Goal: Find specific page/section: Find specific page/section

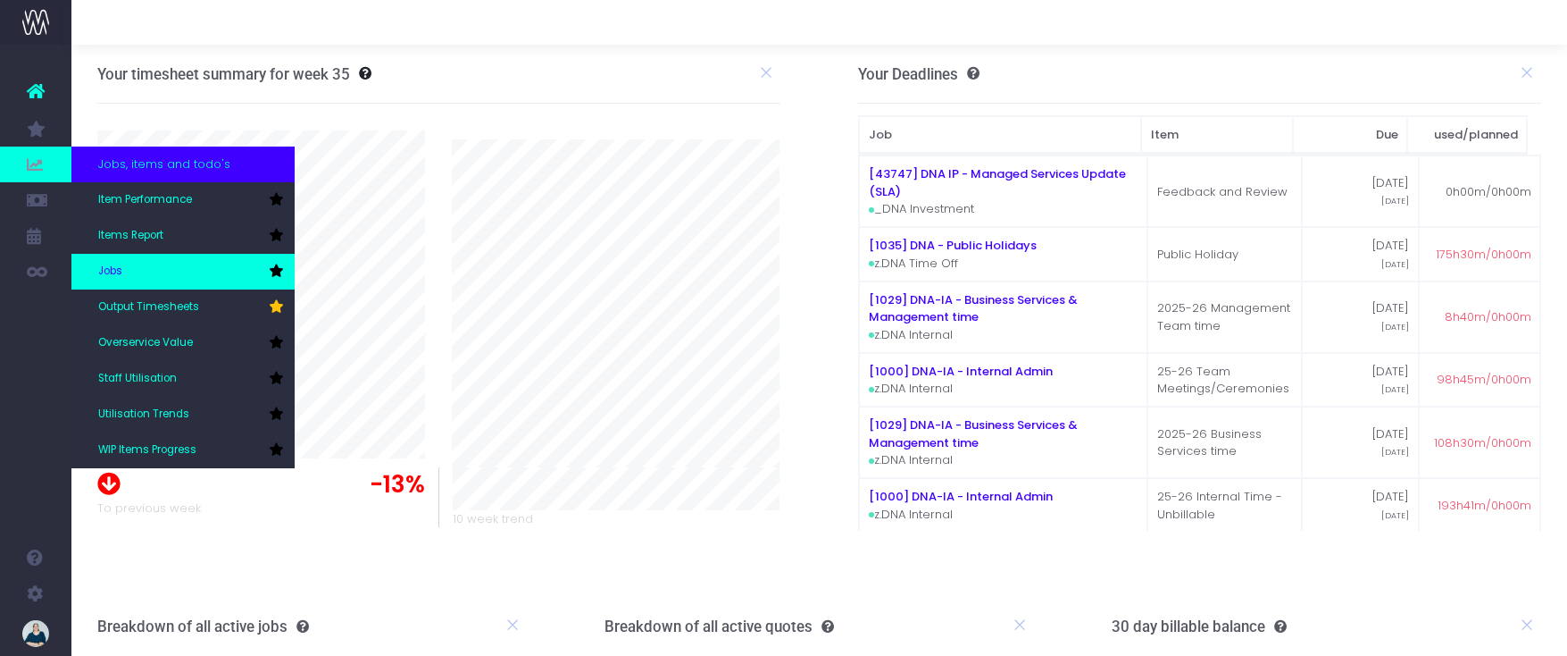
click at [143, 271] on link "Jobs" at bounding box center [182, 272] width 223 height 36
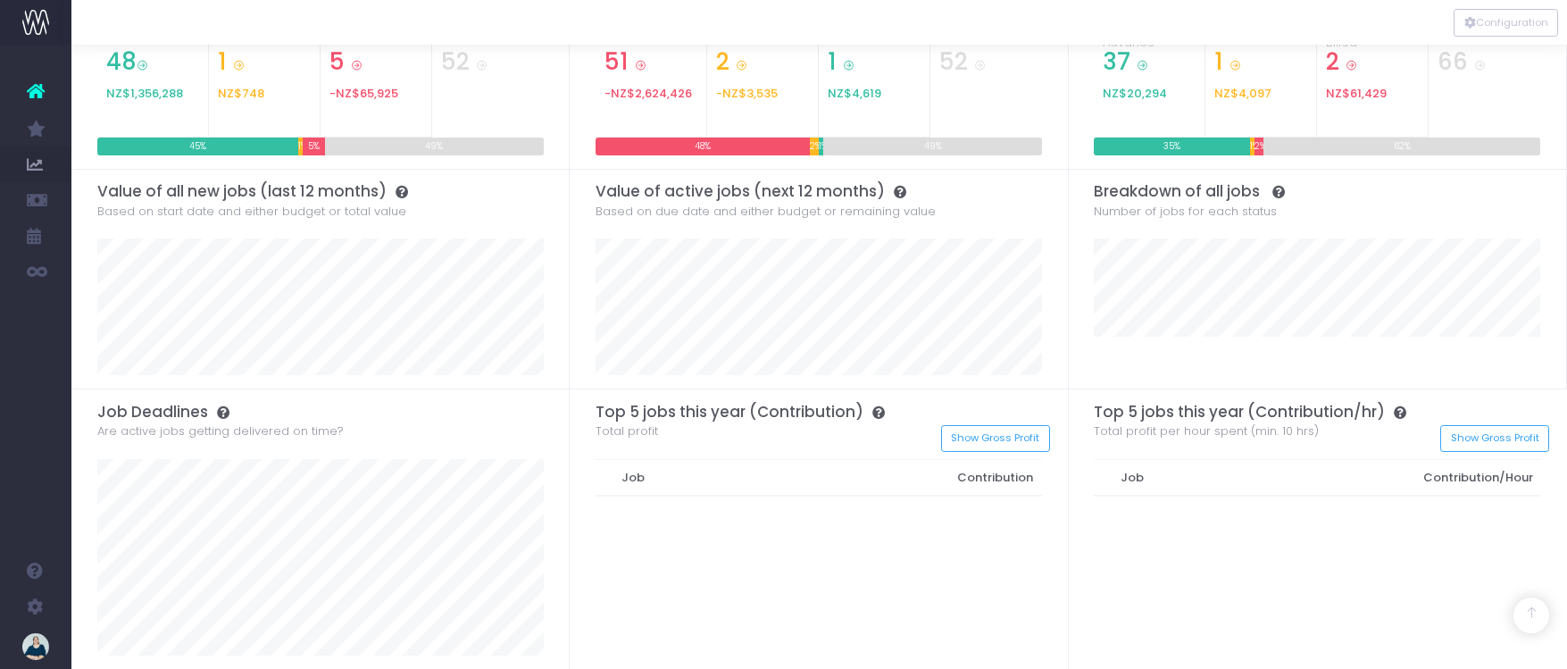
scroll to position [378, 0]
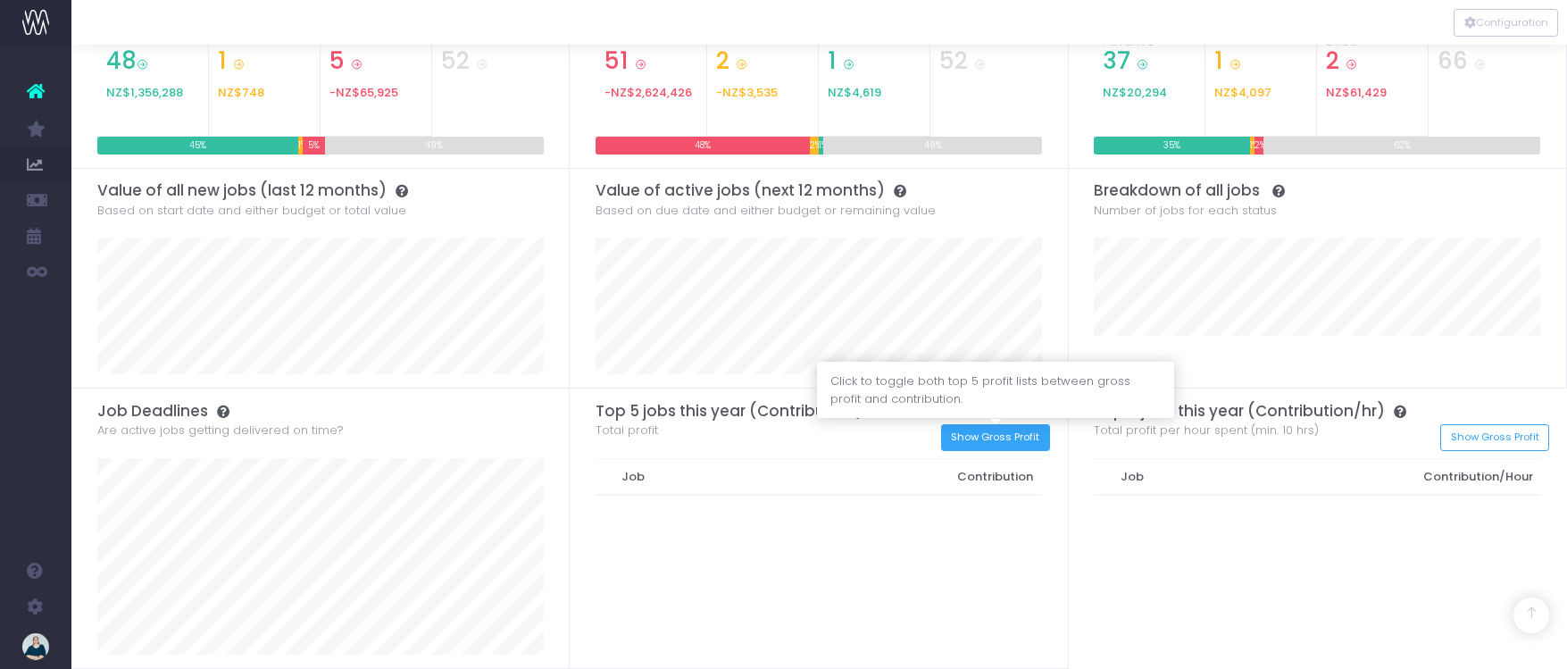
click at [977, 440] on button "Show Gross Profit" at bounding box center [995, 438] width 109 height 28
click at [984, 441] on button "Show Contribution" at bounding box center [992, 438] width 115 height 28
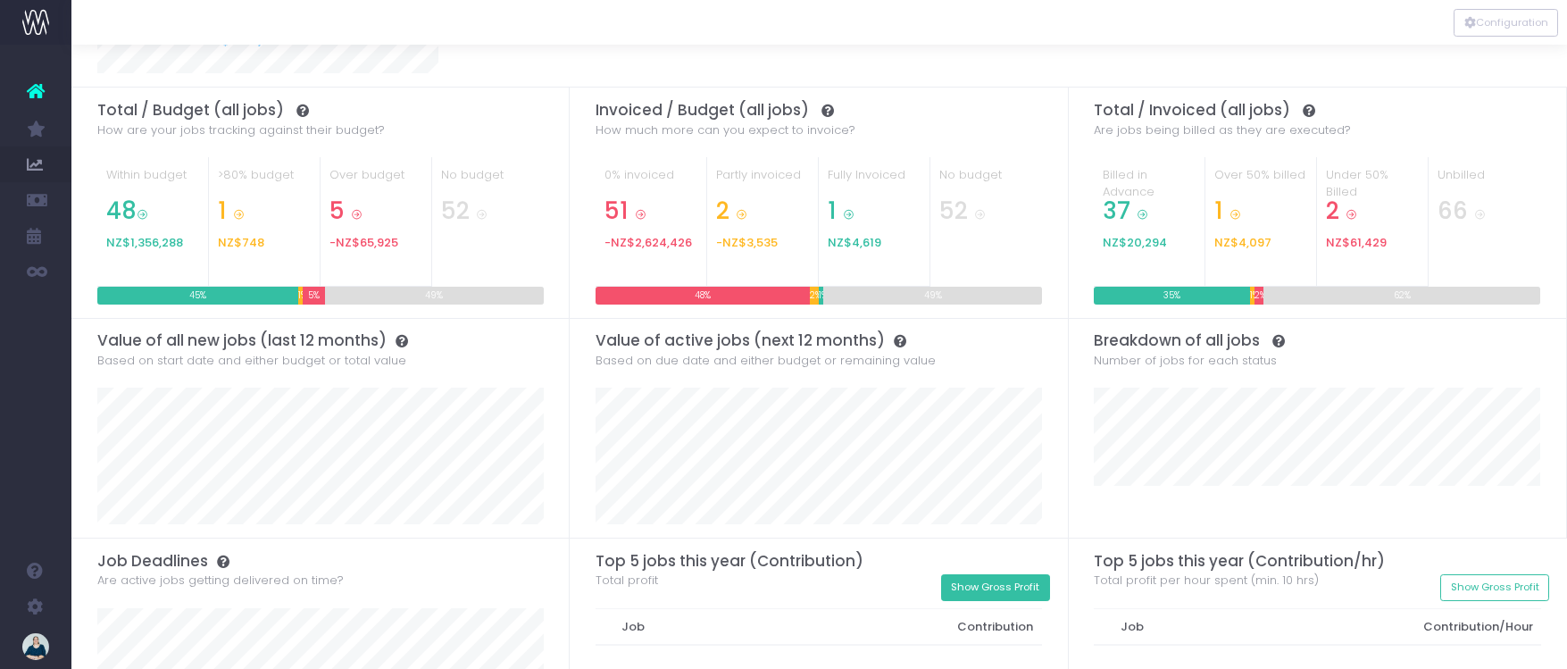
scroll to position [220, 0]
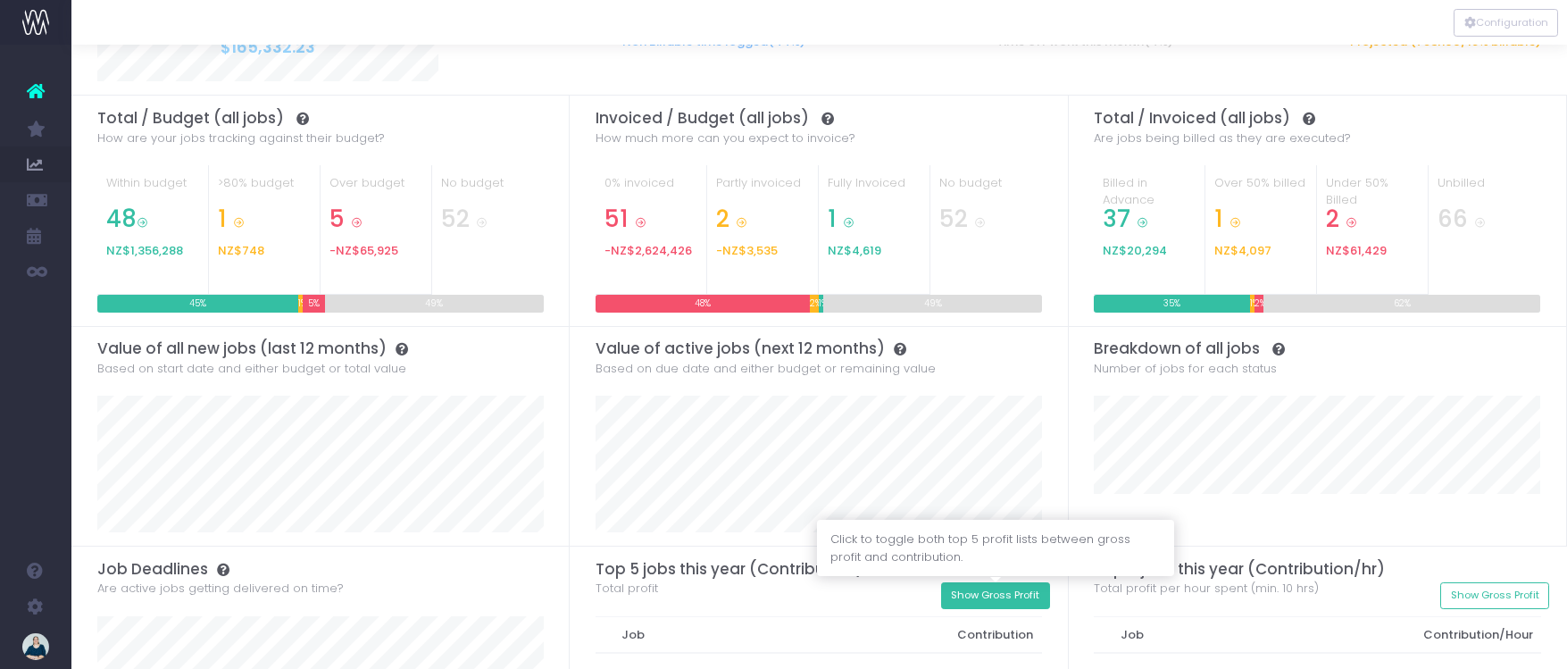
click at [1019, 589] on button "Show Gross Profit" at bounding box center [995, 596] width 109 height 28
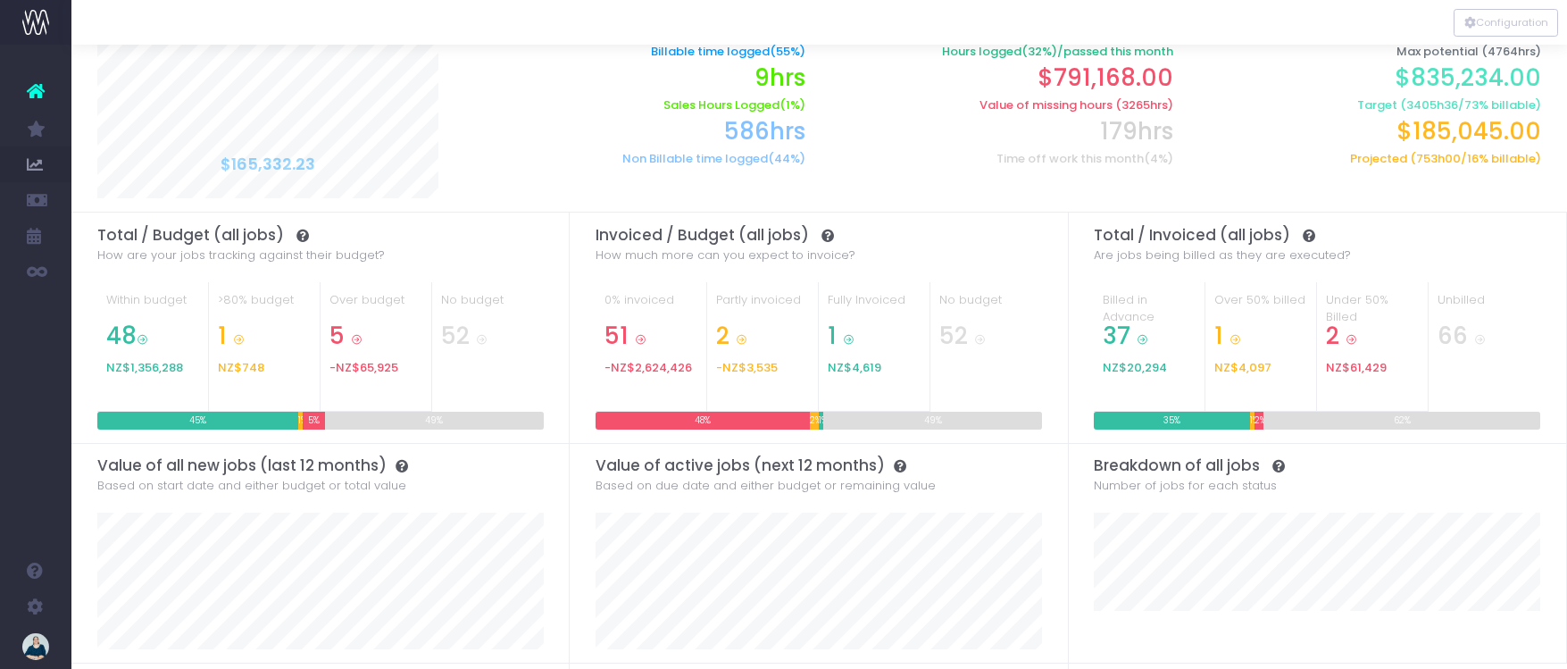
scroll to position [98, 0]
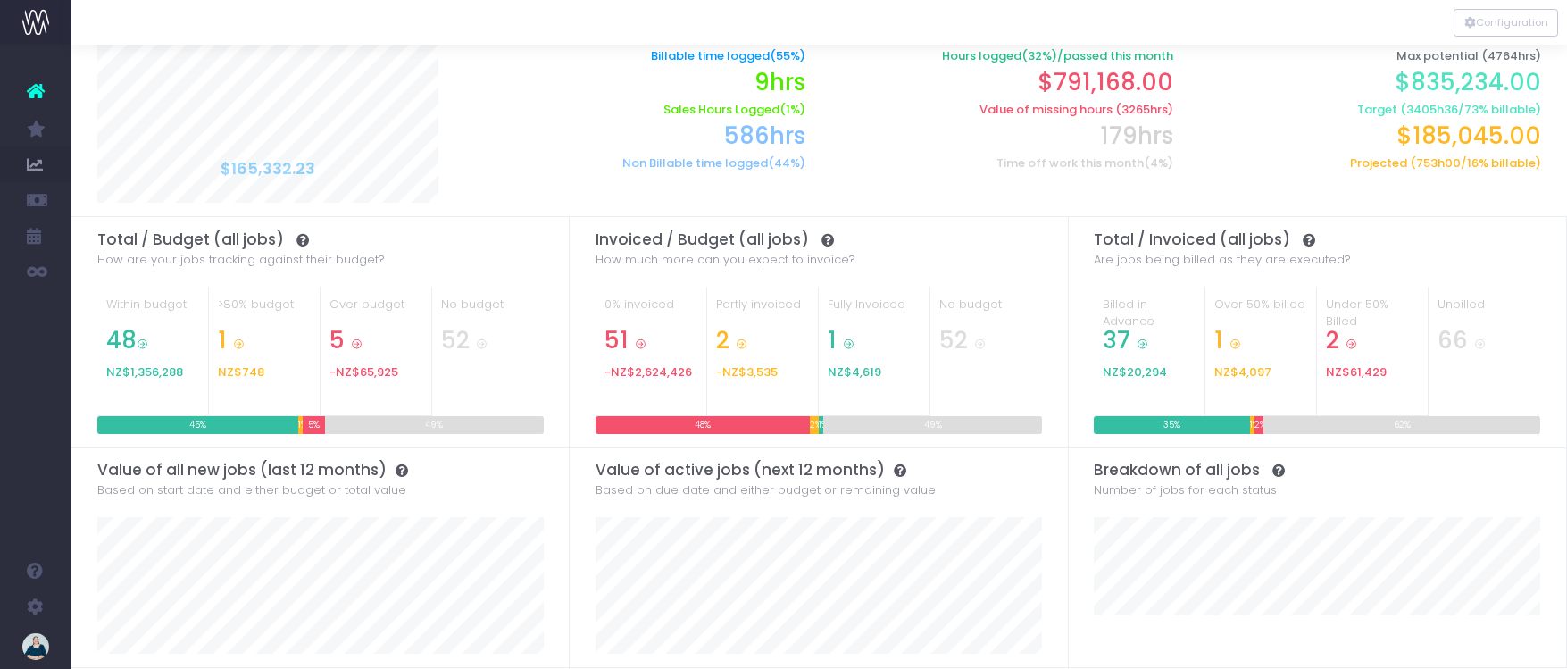
click at [1141, 345] on icon at bounding box center [1143, 344] width 12 height 12
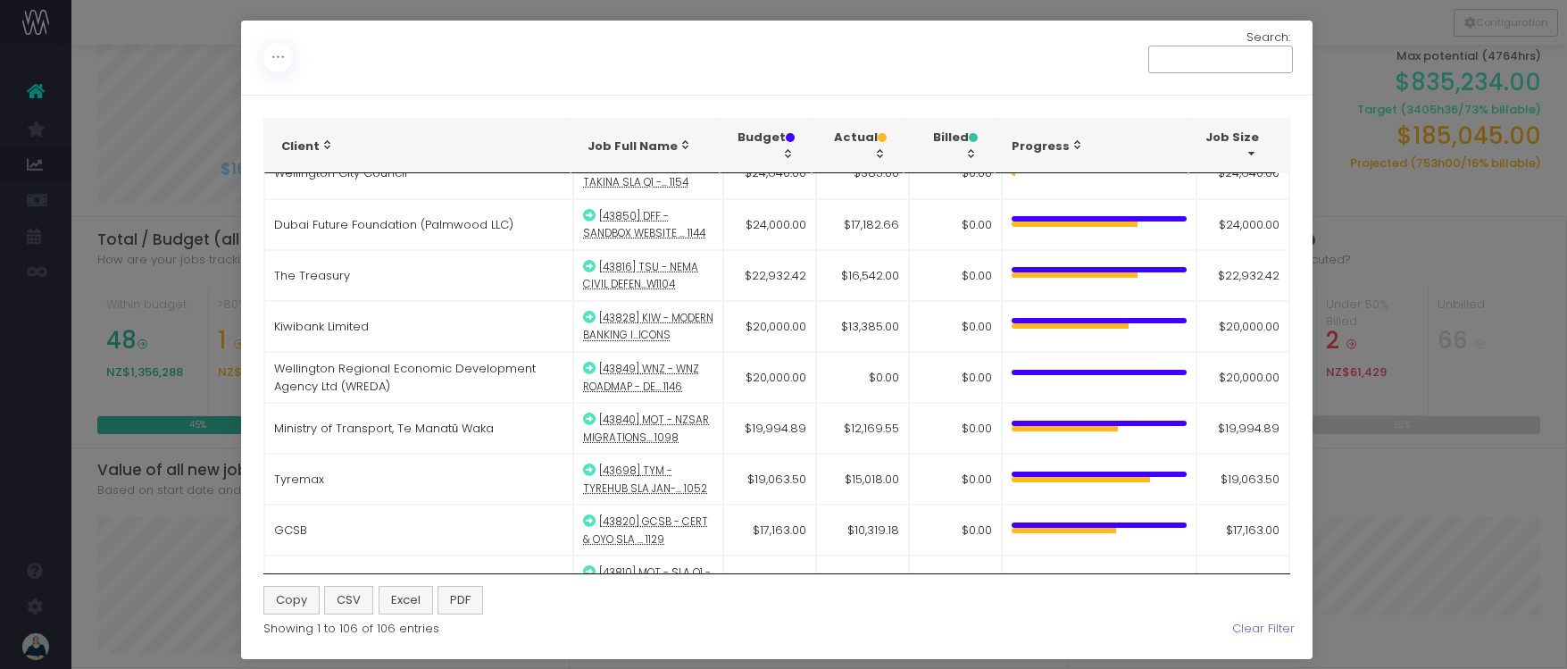
scroll to position [1347, 0]
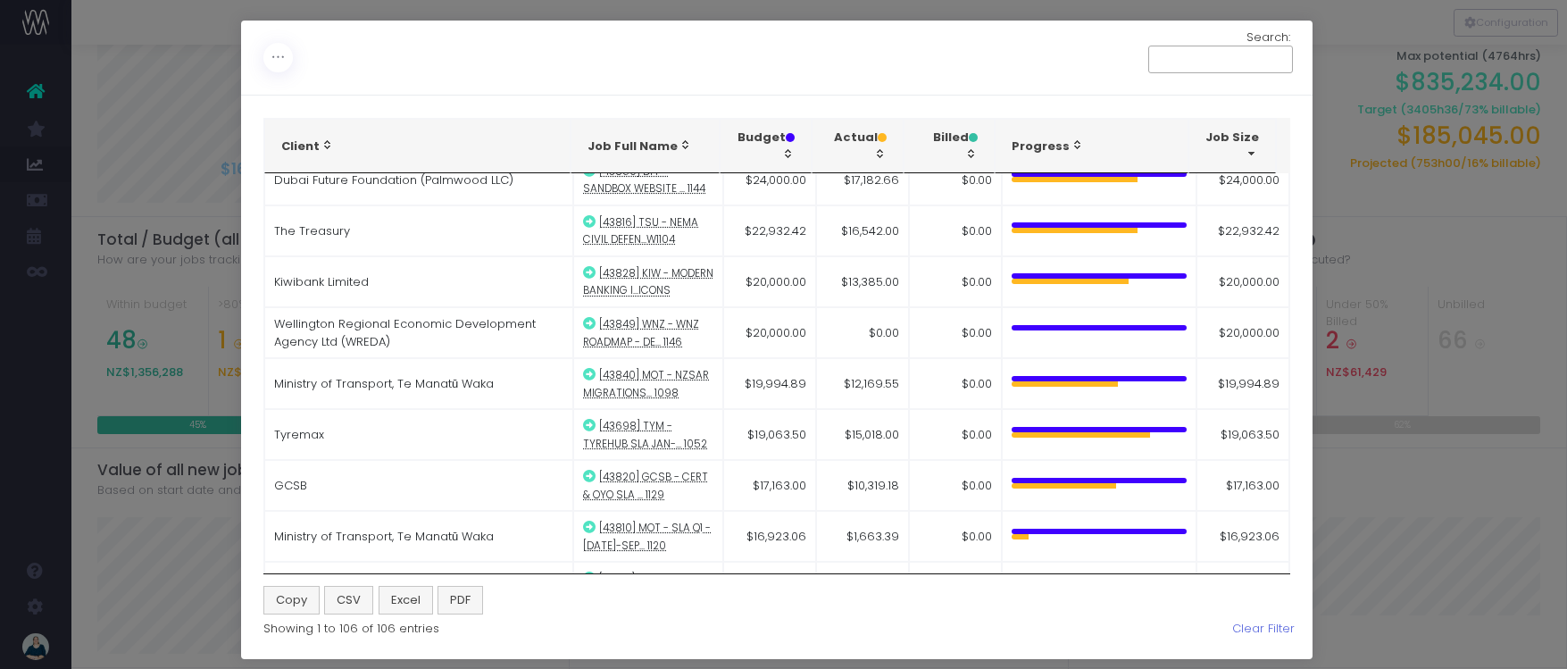
click at [1377, 261] on div "Toggle Columns: Total vs Budget % Invoiced vs Budget % Invoiced vs Total % Job …" at bounding box center [783, 334] width 1567 height 669
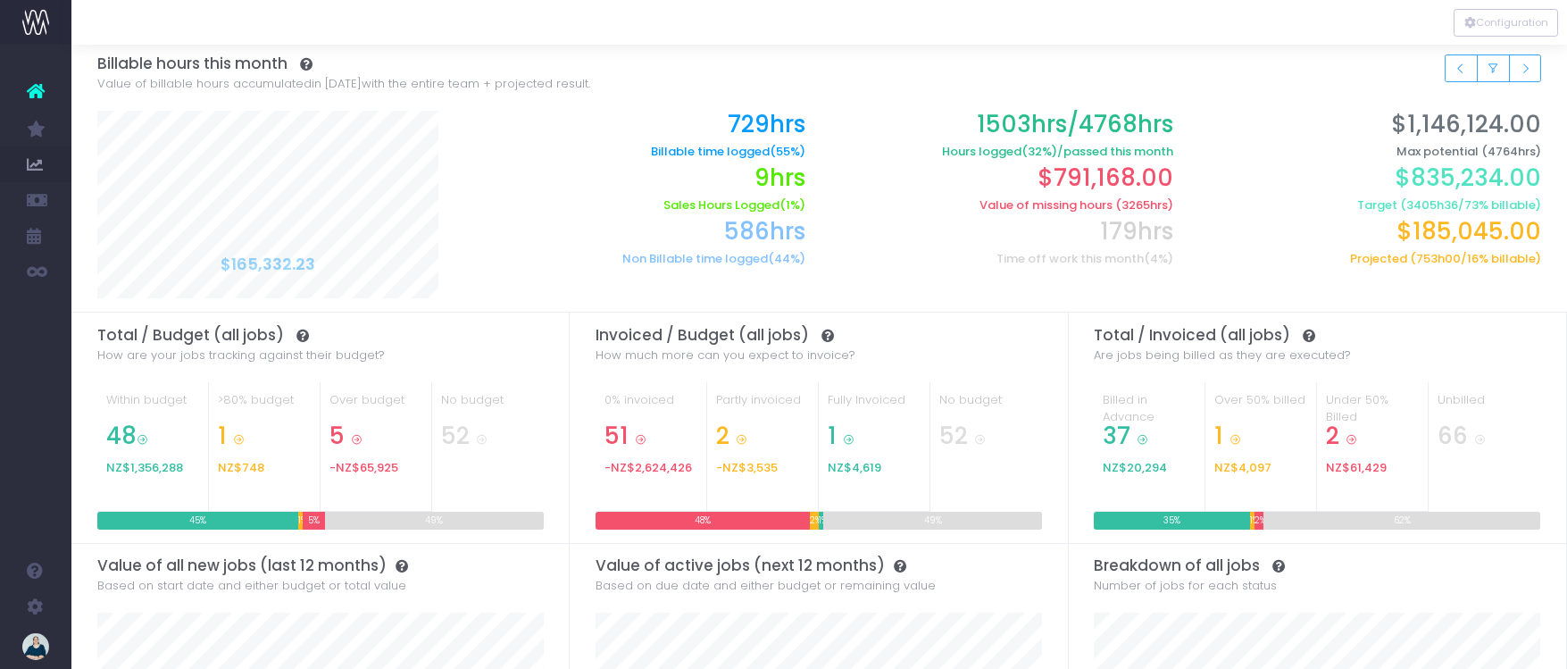
scroll to position [0, 0]
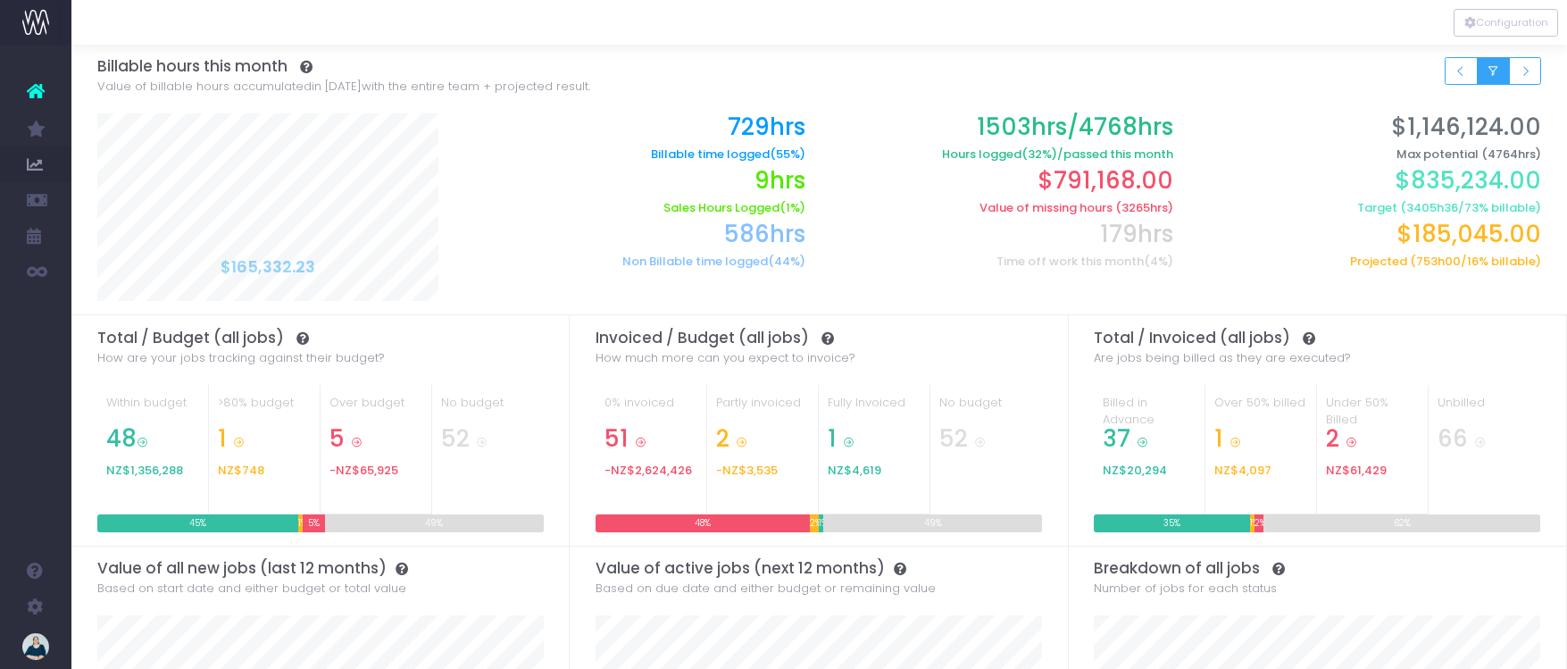
click at [1492, 71] on icon "Small button group" at bounding box center [1493, 71] width 13 height 0
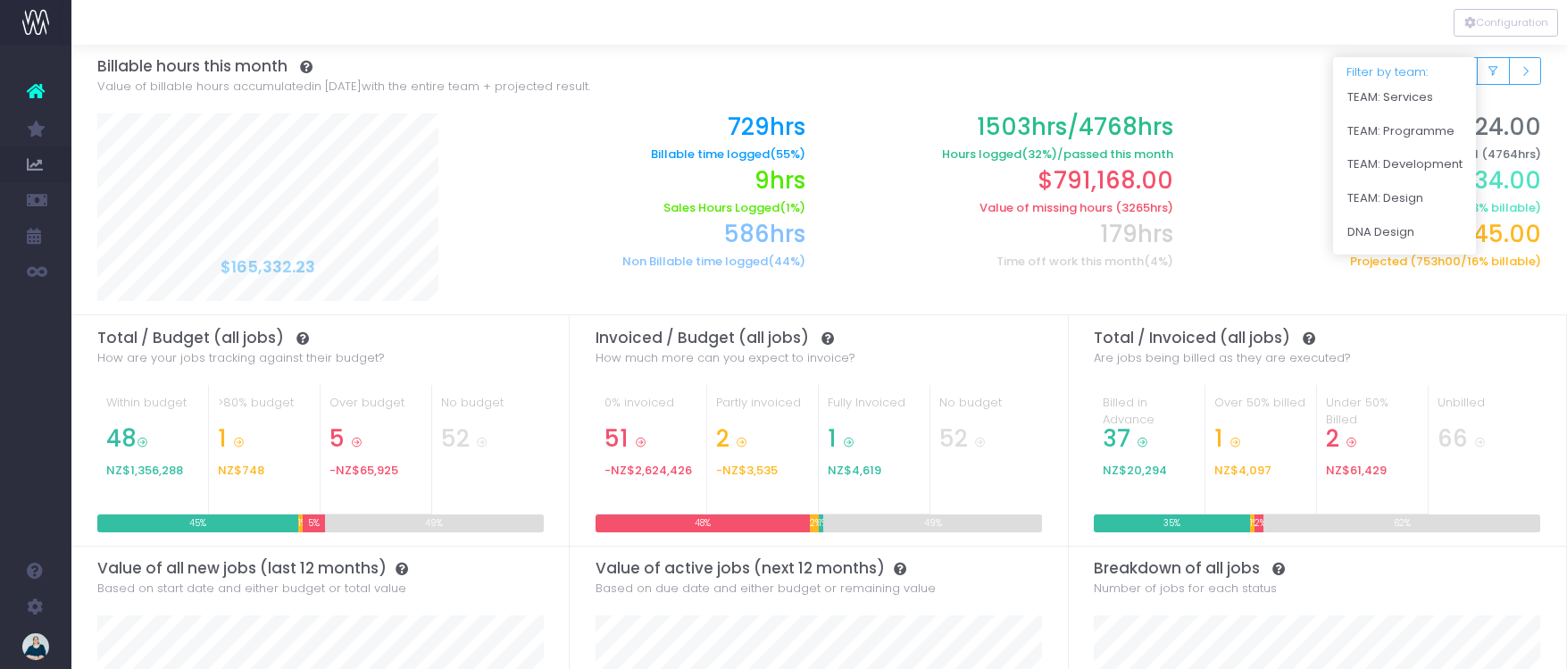
click at [1271, 76] on div "Filter by team: Clear TEAM: Services TEAM: Programme TEAM: Development TEAM: De…" at bounding box center [819, 76] width 1445 height 63
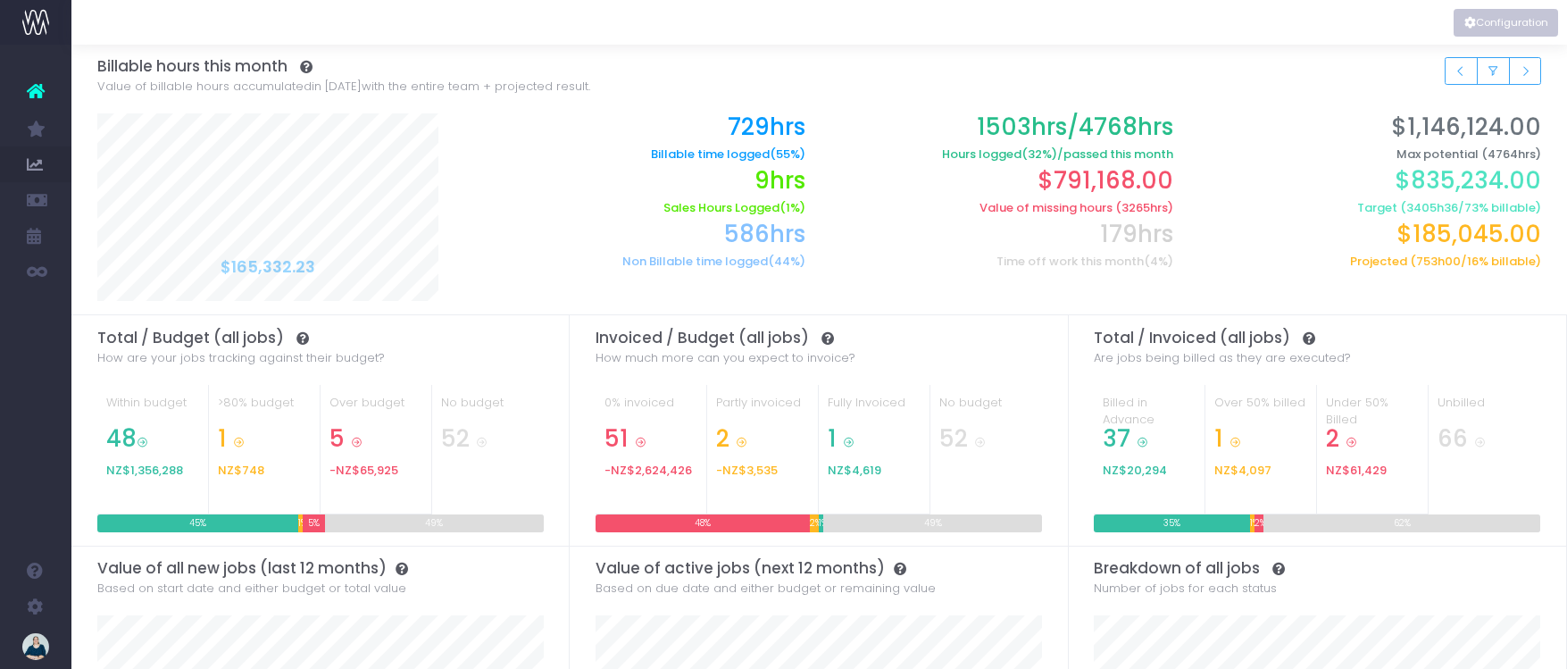
click at [1494, 28] on button "Configuration" at bounding box center [1506, 23] width 104 height 28
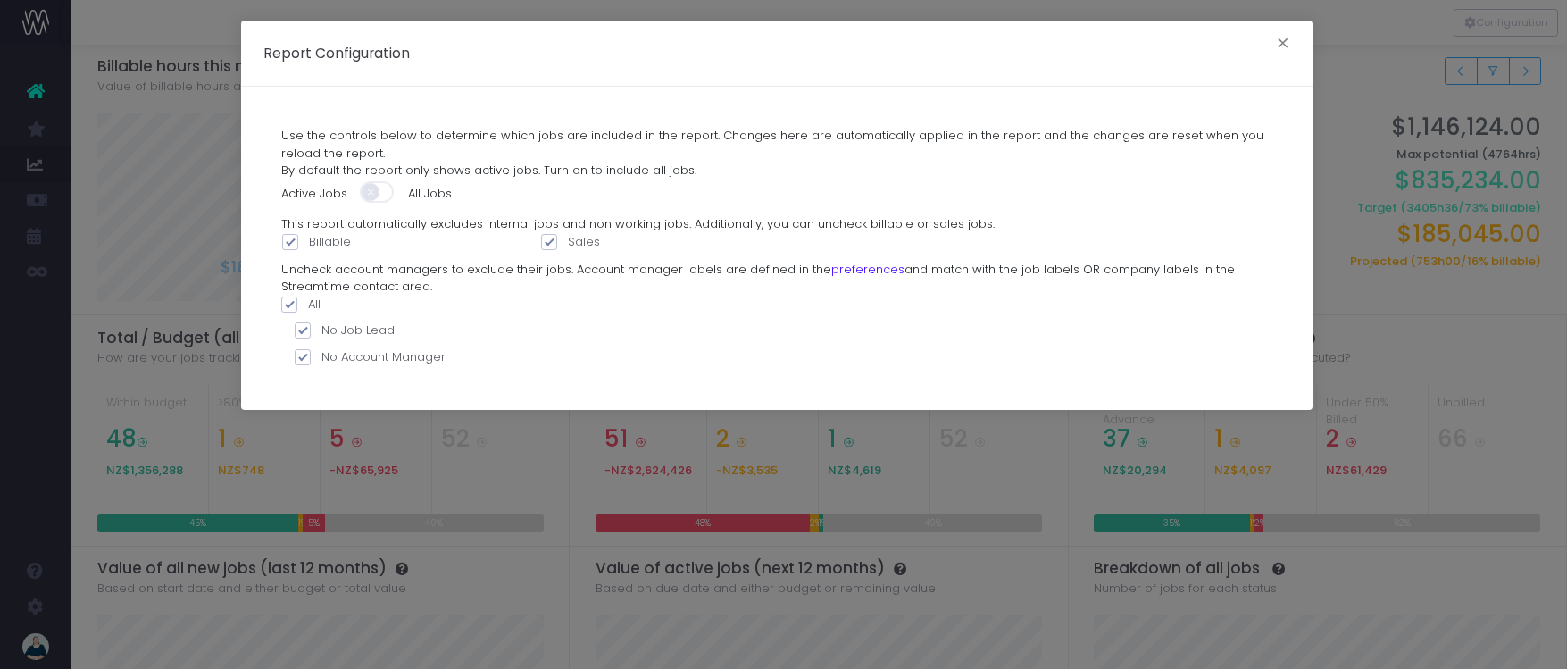
click at [369, 191] on span at bounding box center [378, 191] width 36 height 21
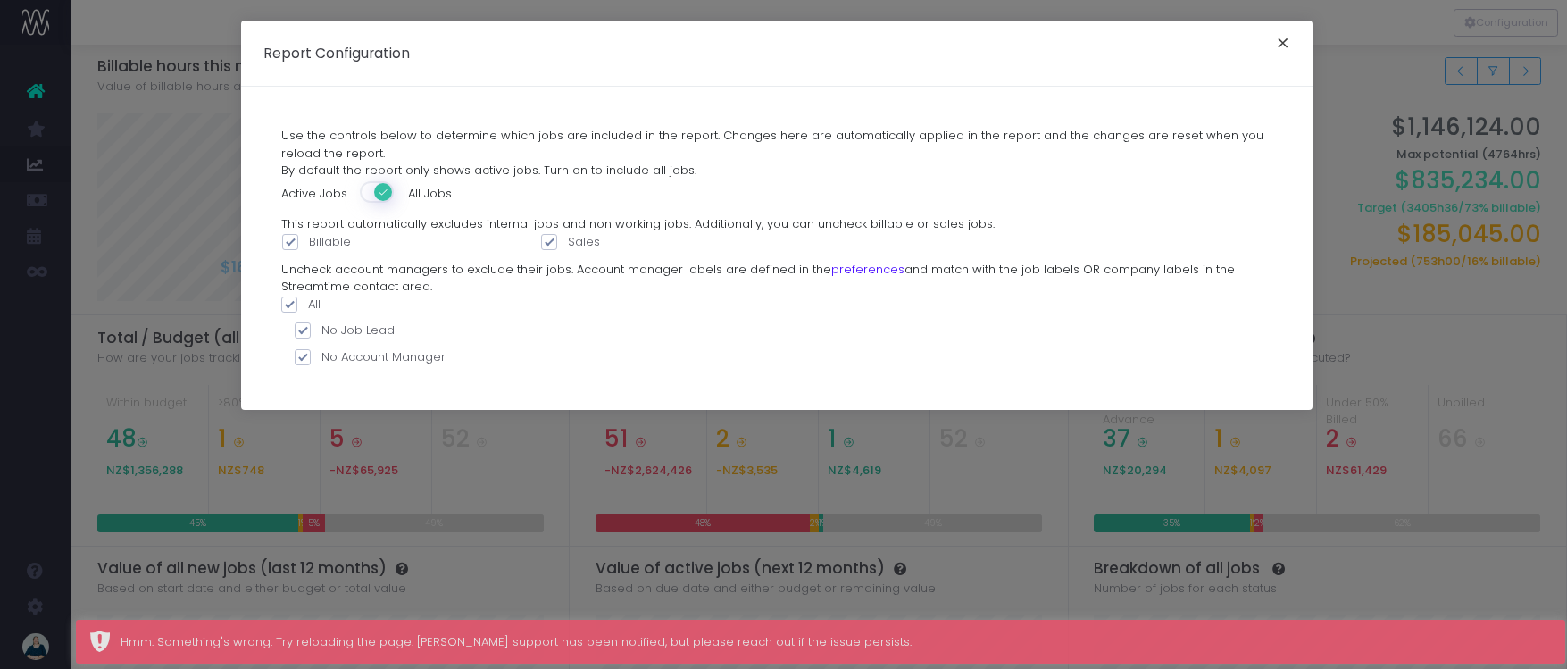
click at [1288, 39] on button "×" at bounding box center [1284, 45] width 38 height 29
